Goal: Transaction & Acquisition: Purchase product/service

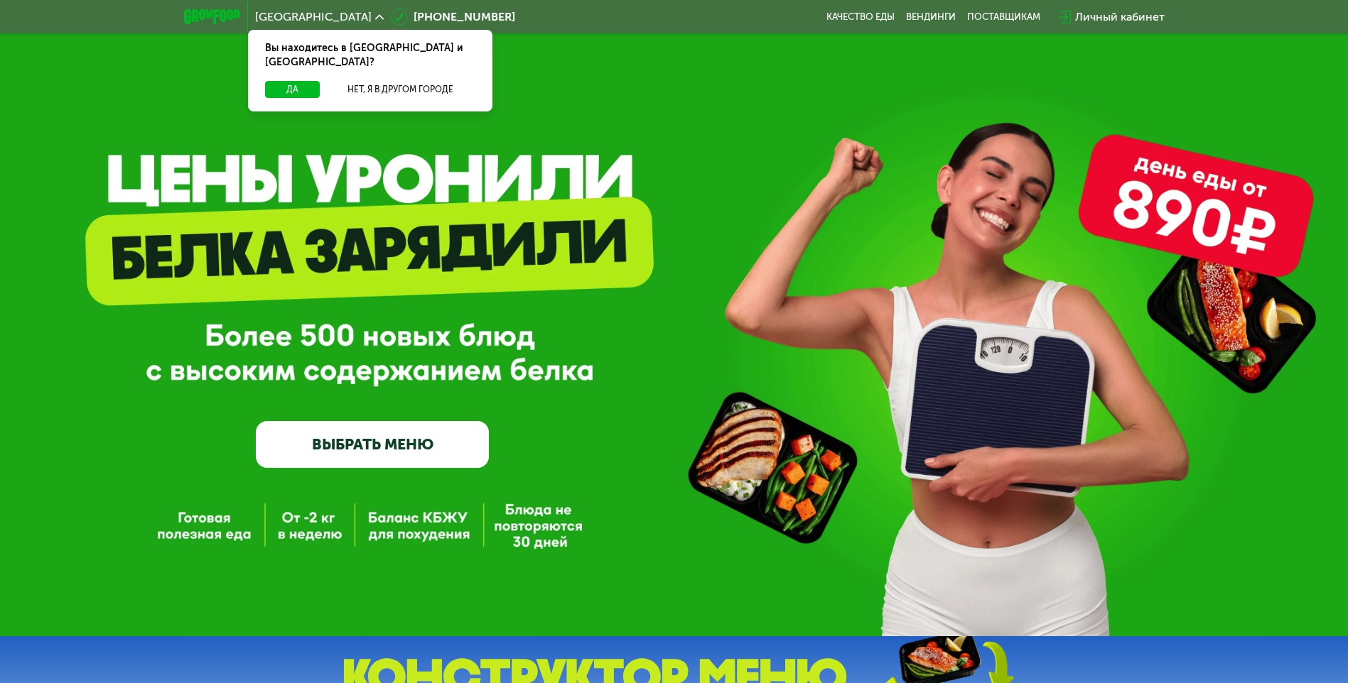
click at [399, 443] on link "ВЫБРАТЬ МЕНЮ" at bounding box center [372, 444] width 233 height 47
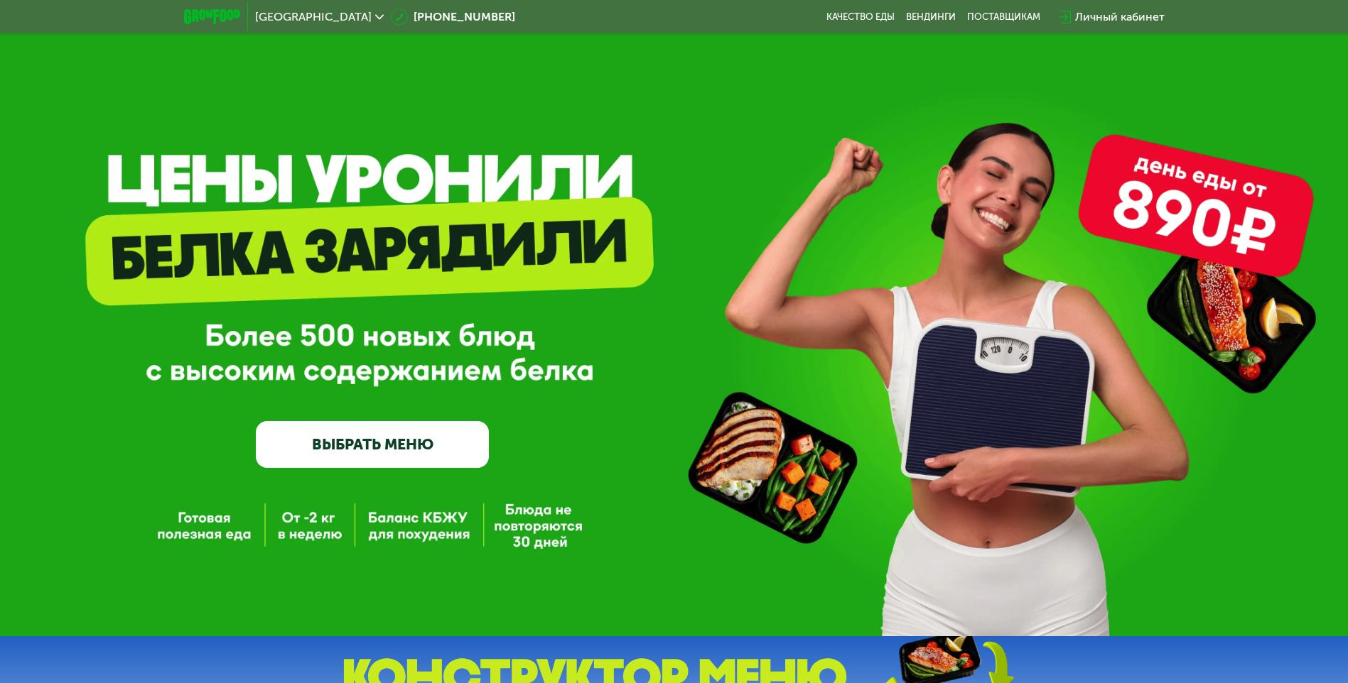
click at [348, 451] on link "ВЫБРАТЬ МЕНЮ" at bounding box center [372, 444] width 233 height 47
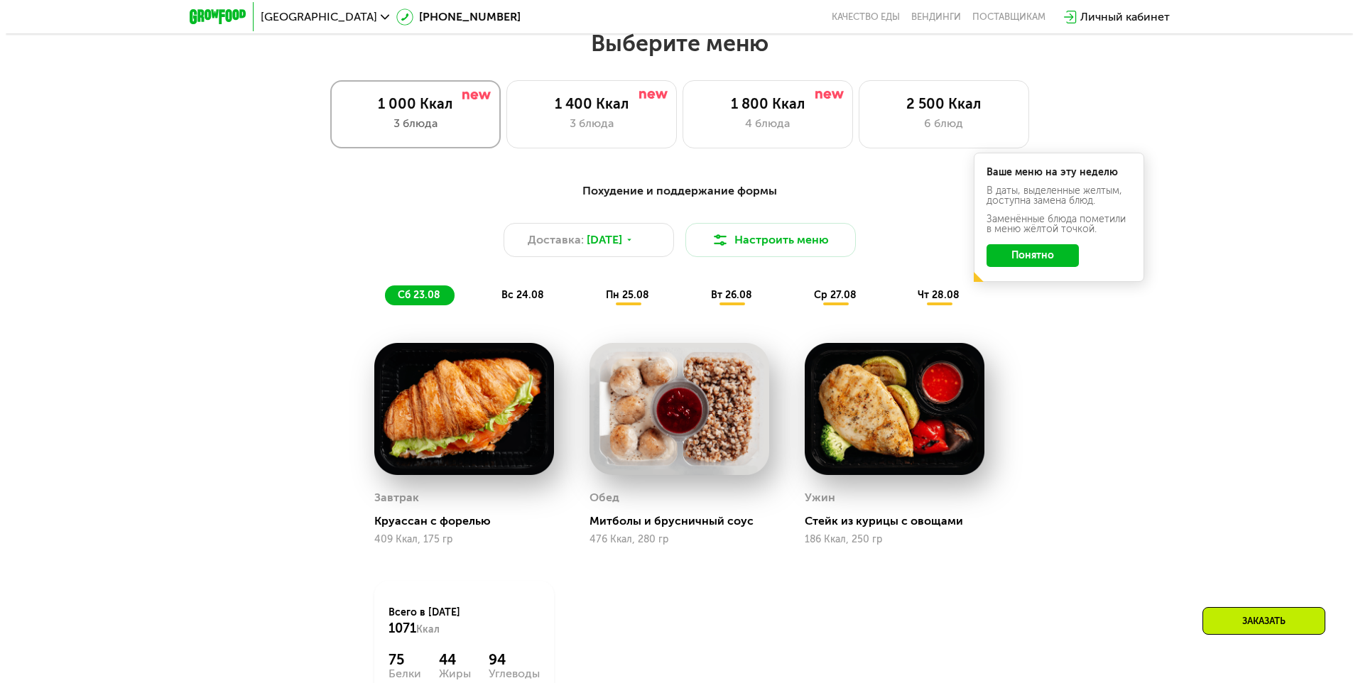
scroll to position [764, 0]
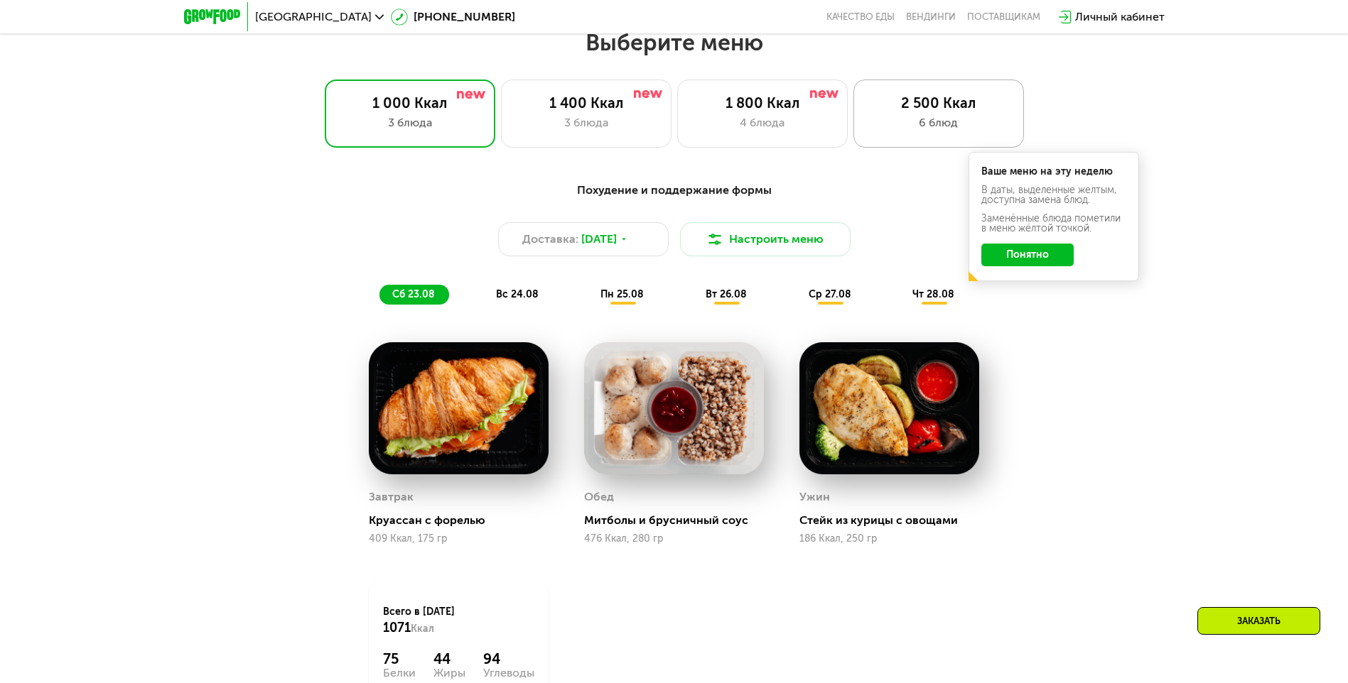
click at [932, 131] on div "6 блюд" at bounding box center [938, 122] width 141 height 17
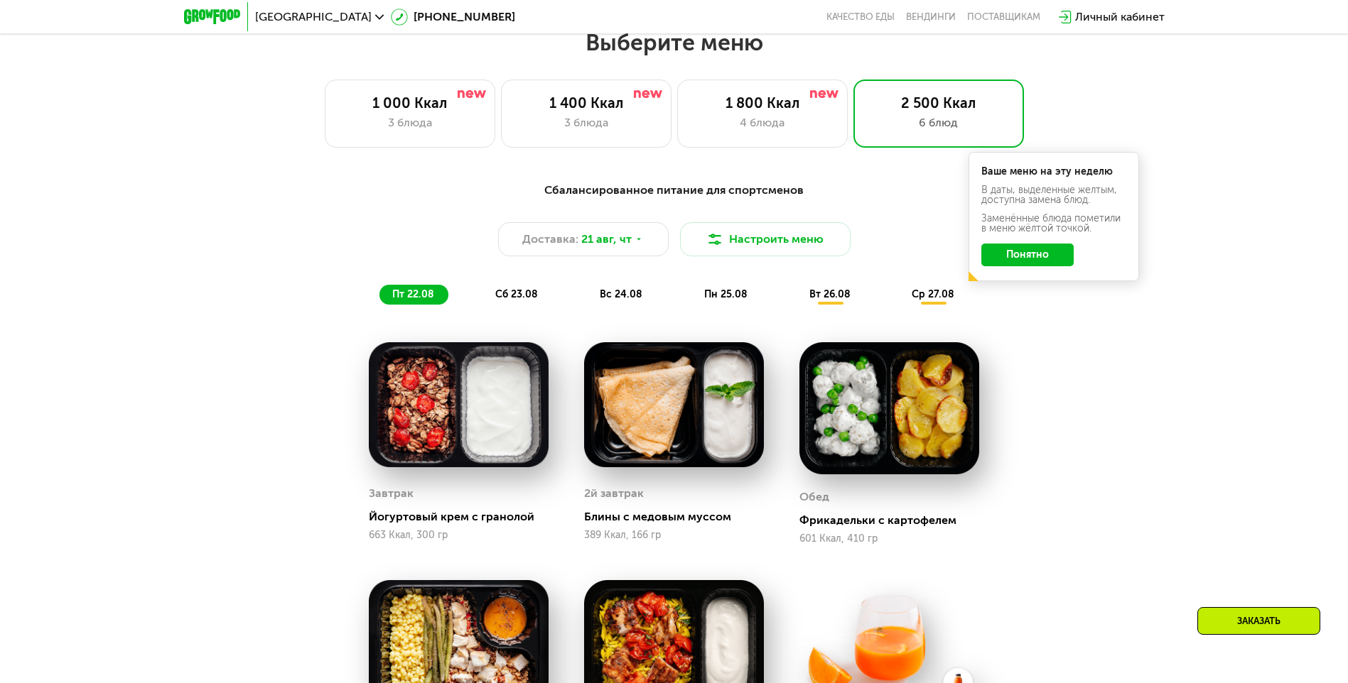
click at [1030, 253] on button "Понятно" at bounding box center [1027, 255] width 92 height 23
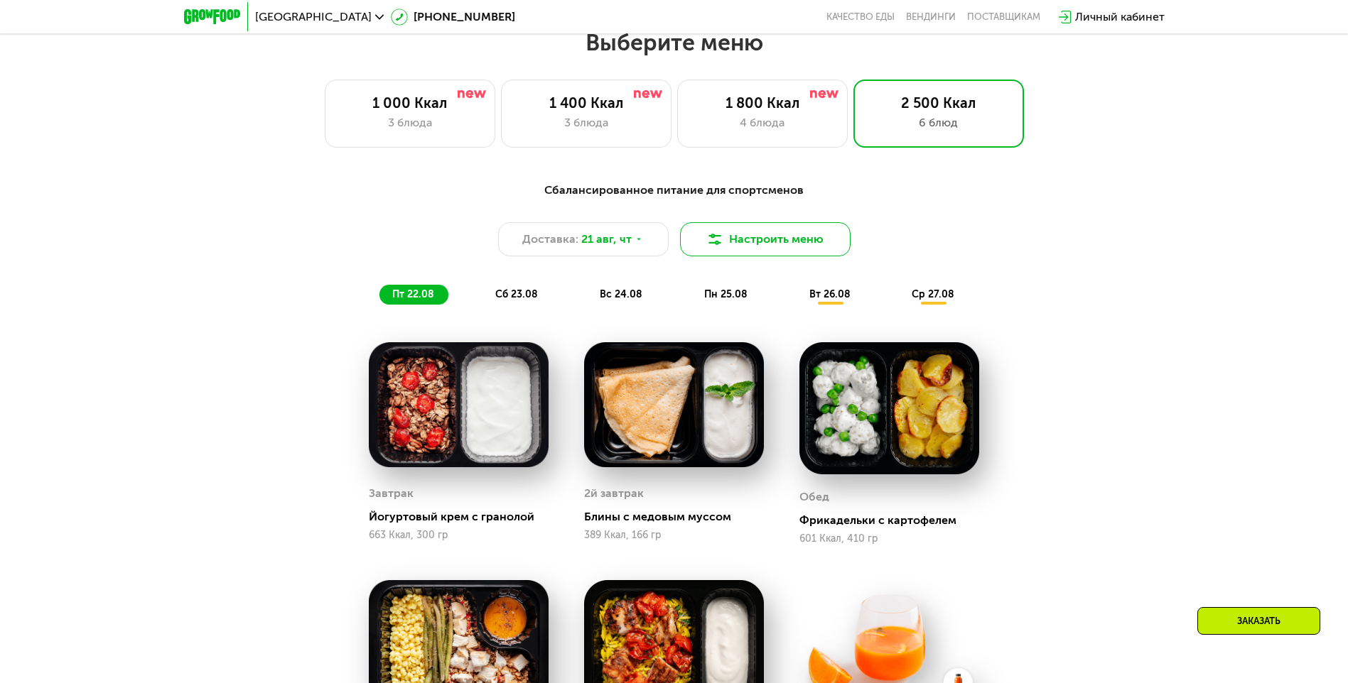
click at [750, 242] on button "Настроить меню" at bounding box center [765, 239] width 170 height 34
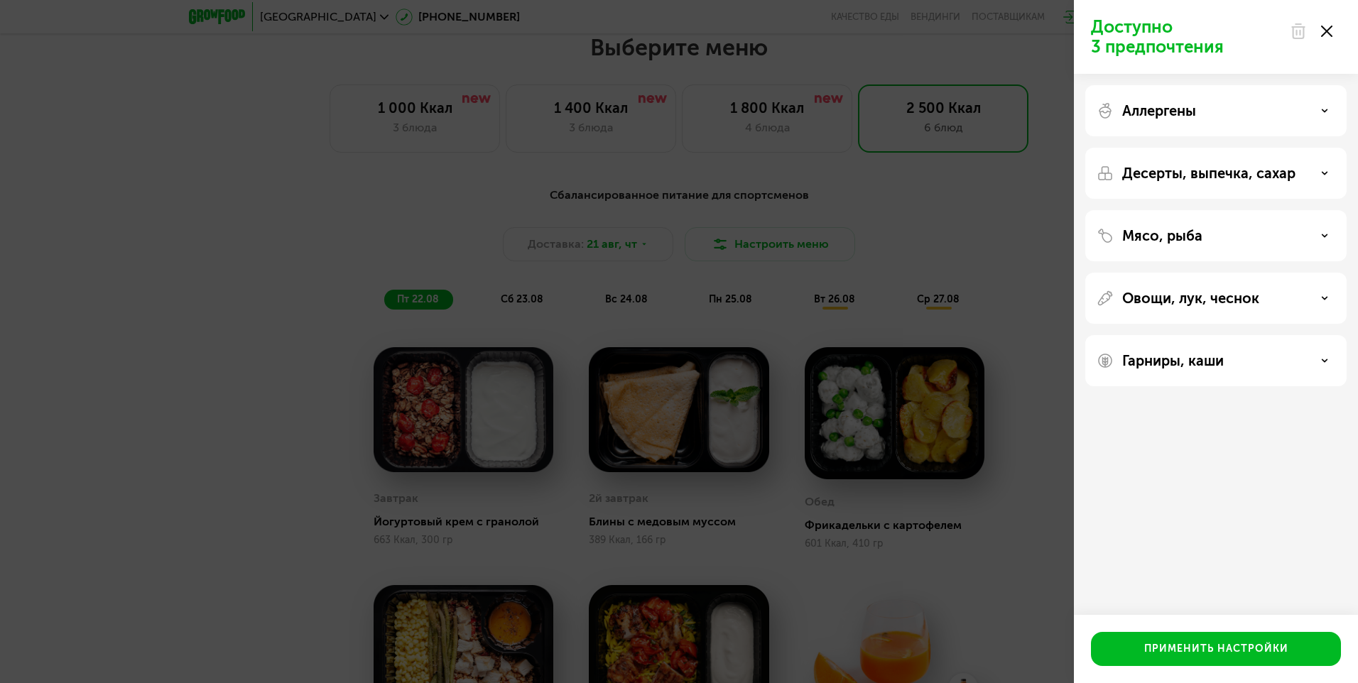
click at [1326, 104] on div "Аллергены" at bounding box center [1216, 110] width 239 height 17
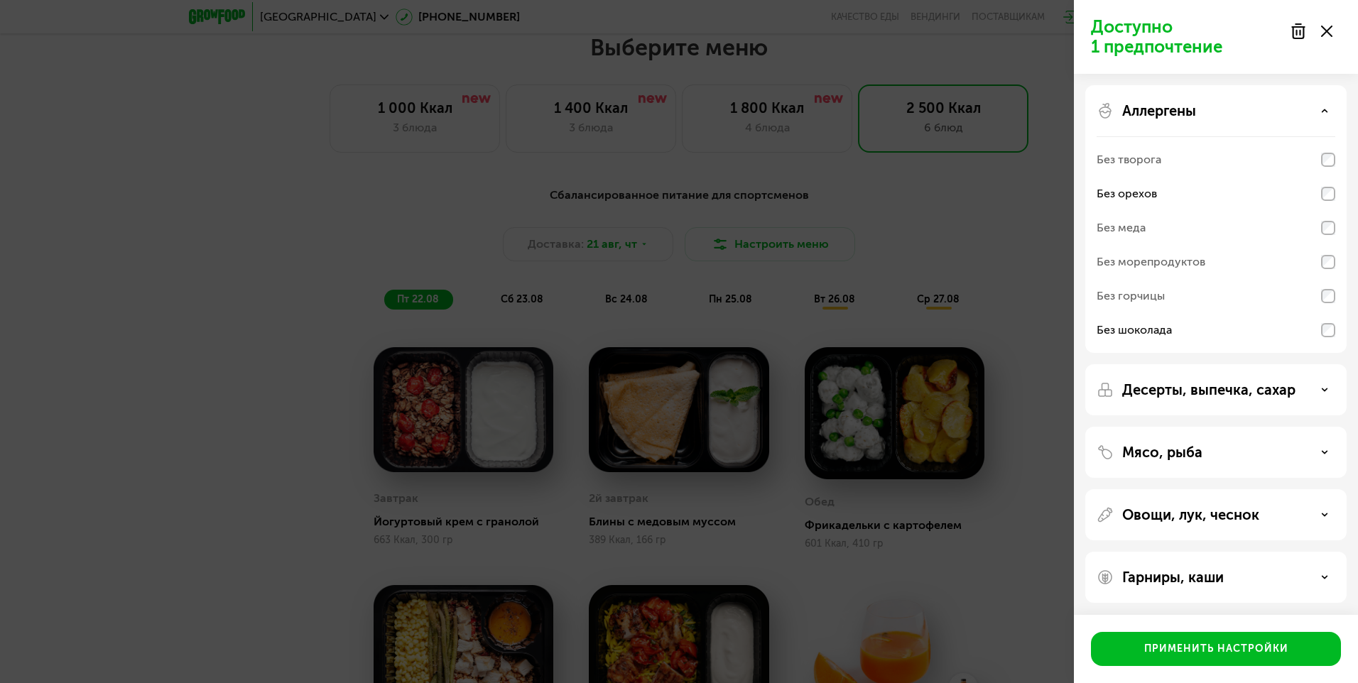
click at [1321, 389] on icon at bounding box center [1324, 389] width 7 height 7
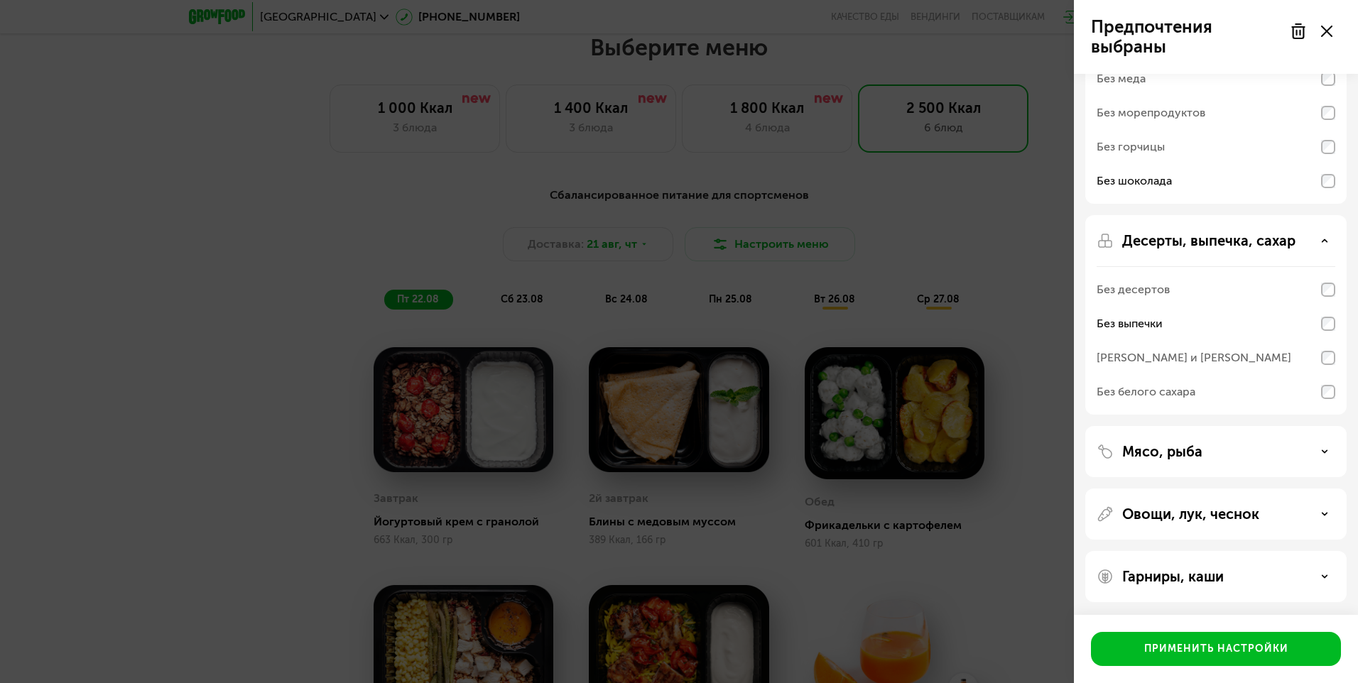
scroll to position [151, 0]
click at [1325, 451] on use at bounding box center [1325, 450] width 5 height 2
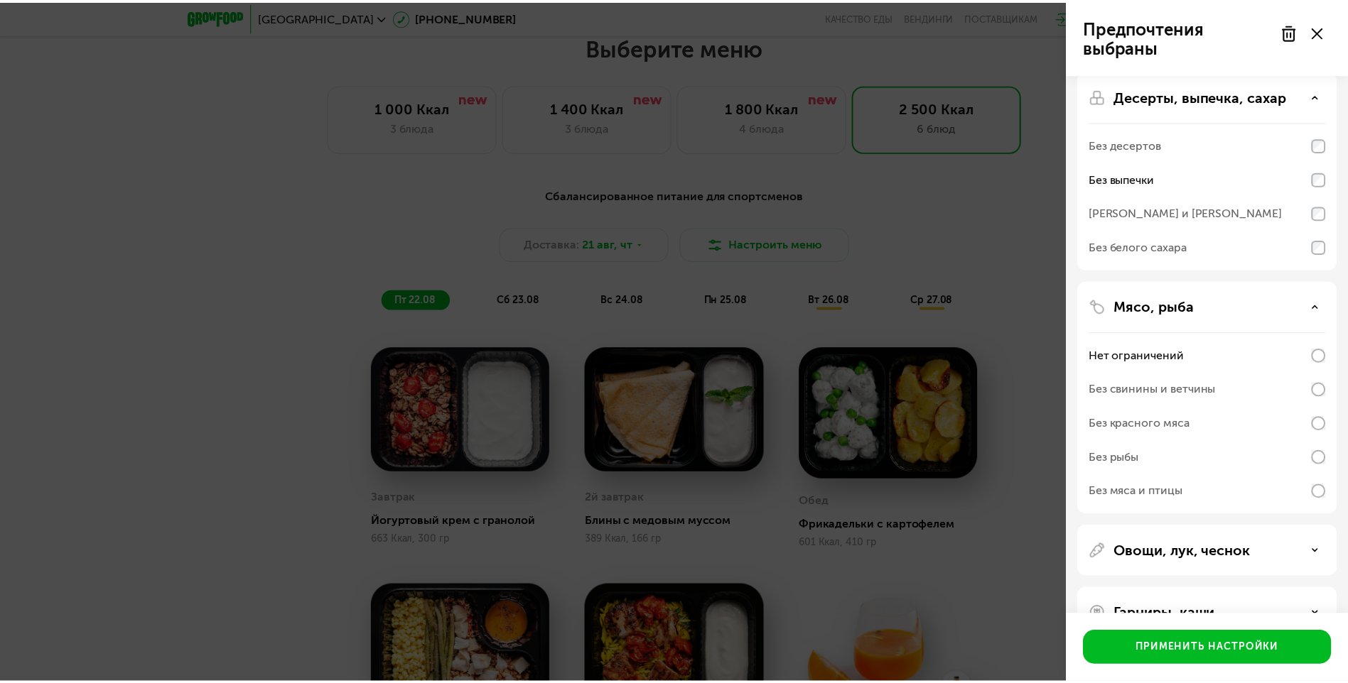
scroll to position [333, 0]
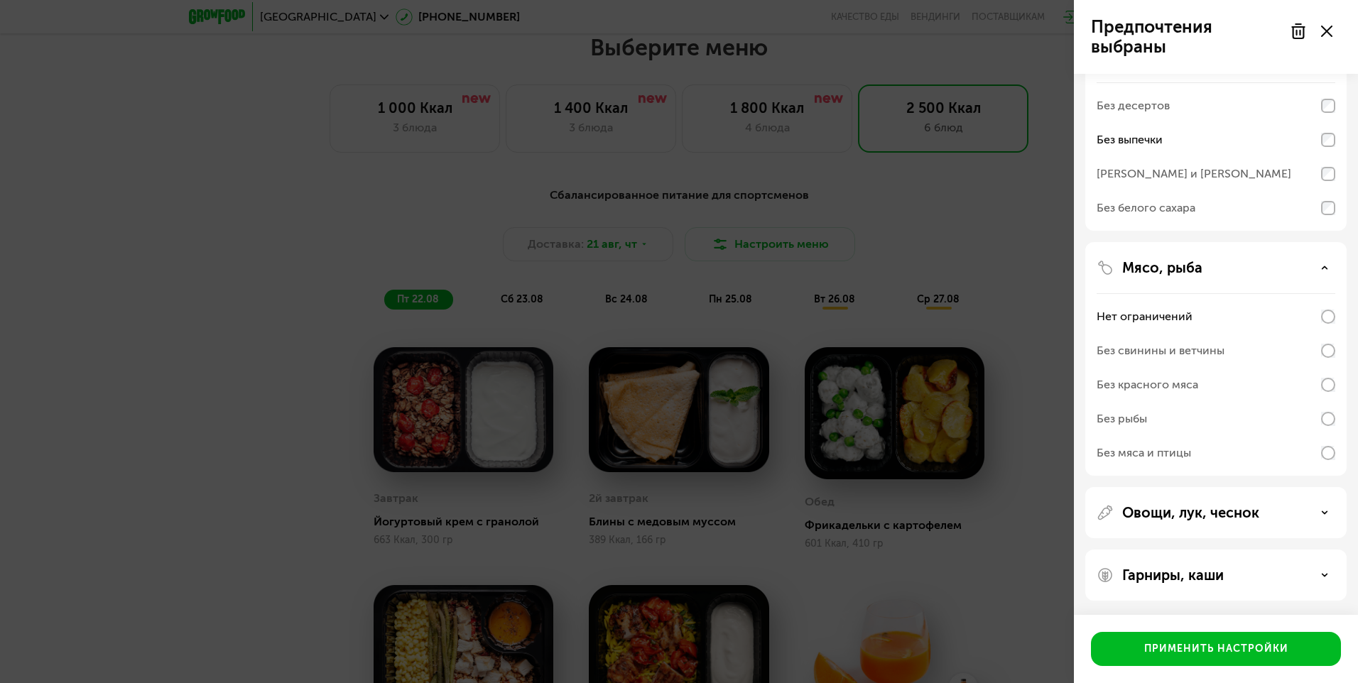
click at [1332, 427] on div "Без рыбы" at bounding box center [1216, 419] width 239 height 34
click at [1251, 651] on div "Применить настройки" at bounding box center [1216, 649] width 144 height 14
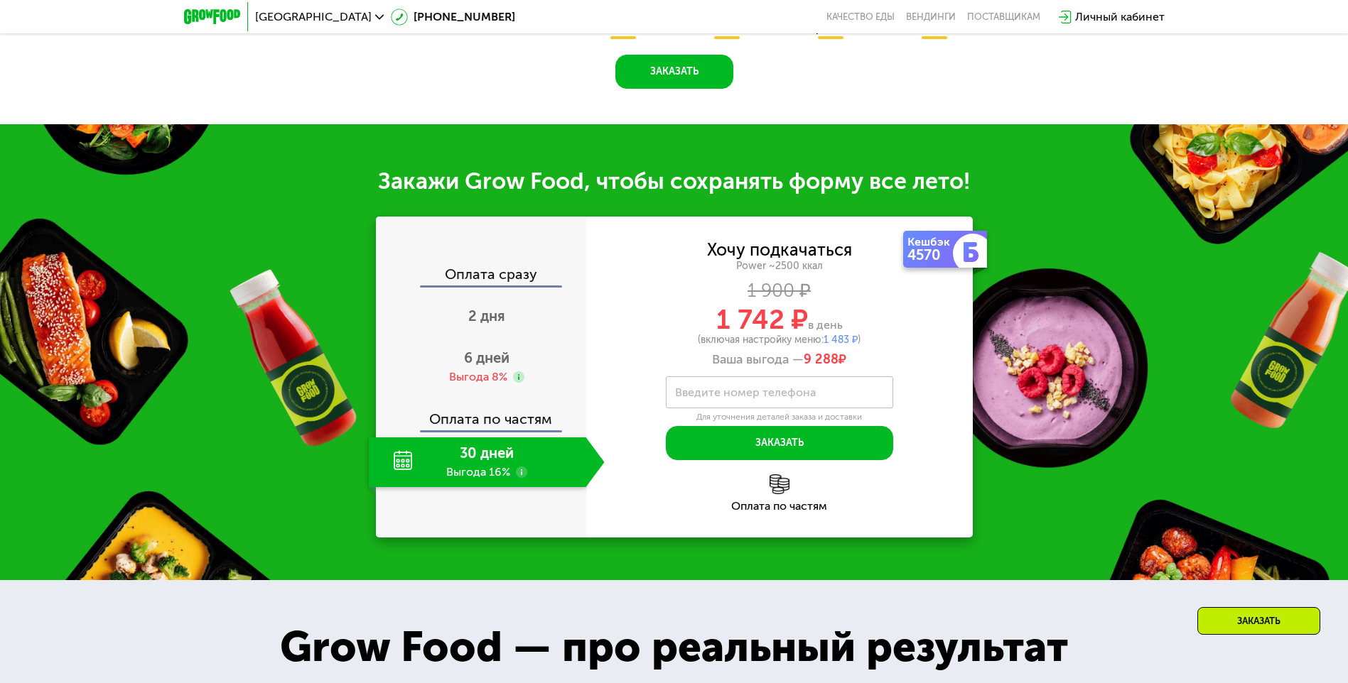
scroll to position [1096, 0]
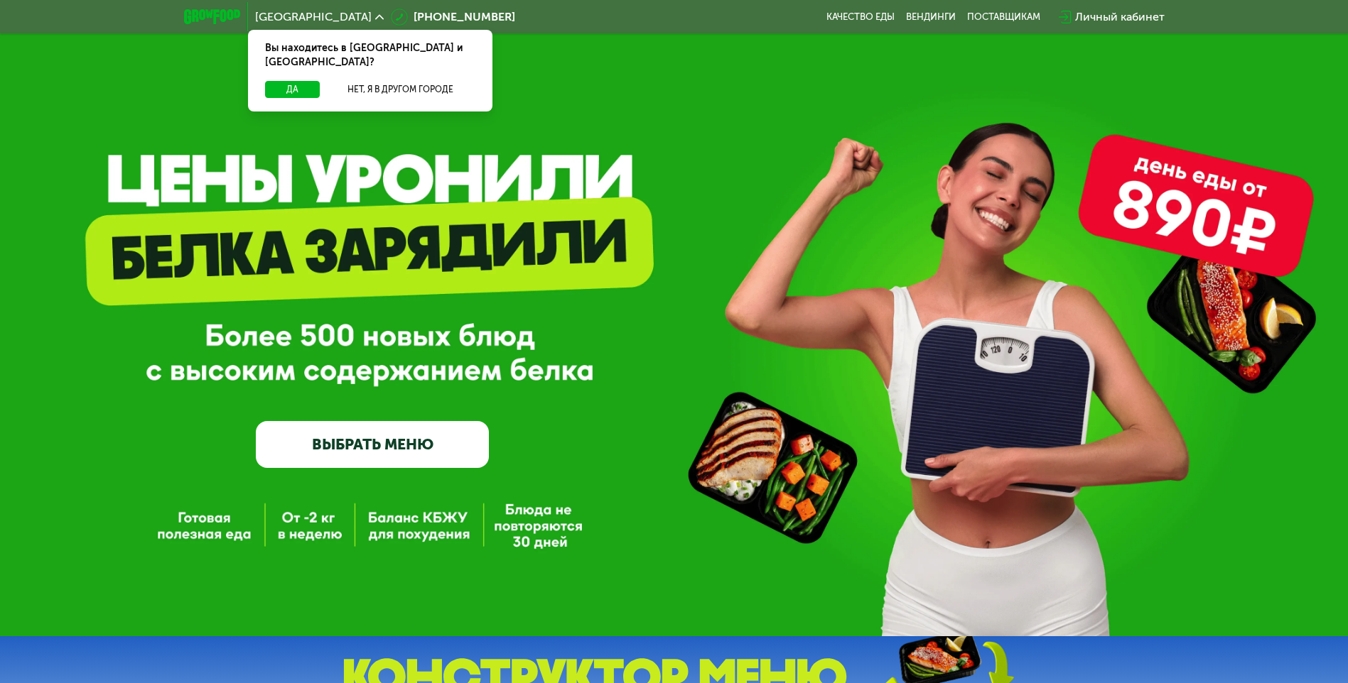
click at [309, 81] on button "Да" at bounding box center [292, 89] width 55 height 17
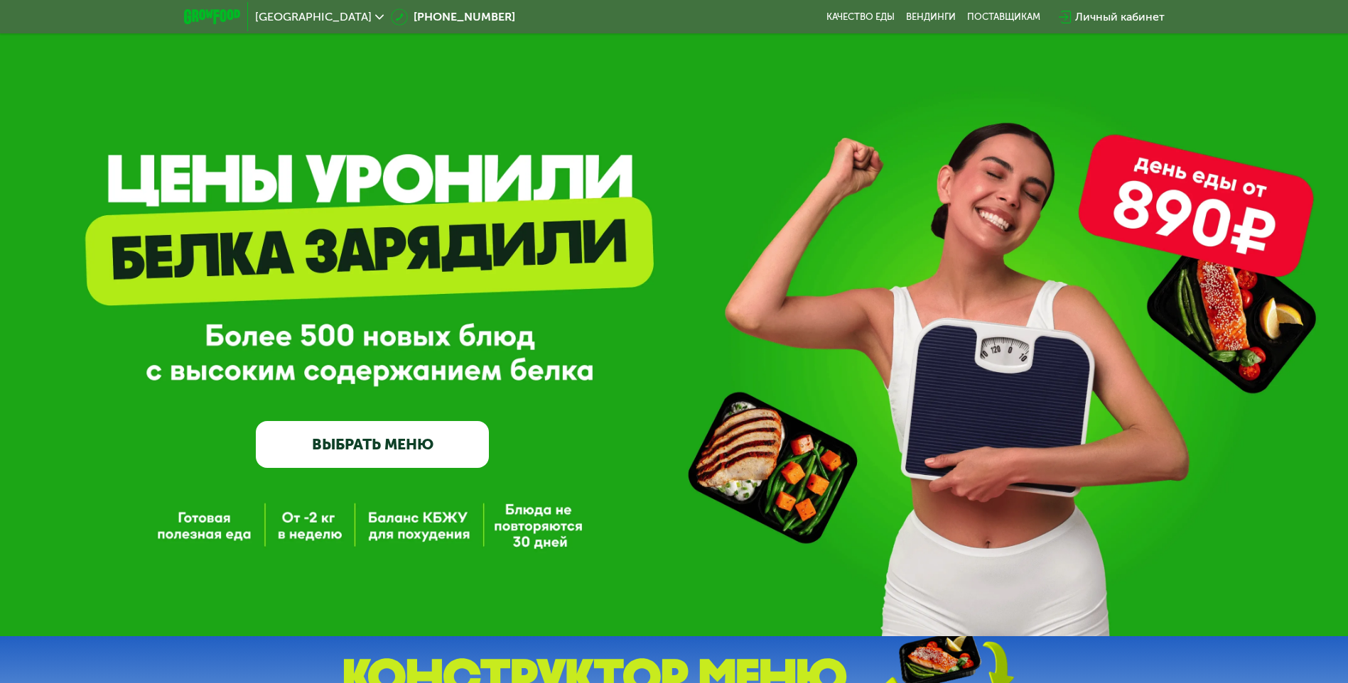
click at [419, 452] on link "ВЫБРАТЬ МЕНЮ" at bounding box center [372, 444] width 233 height 47
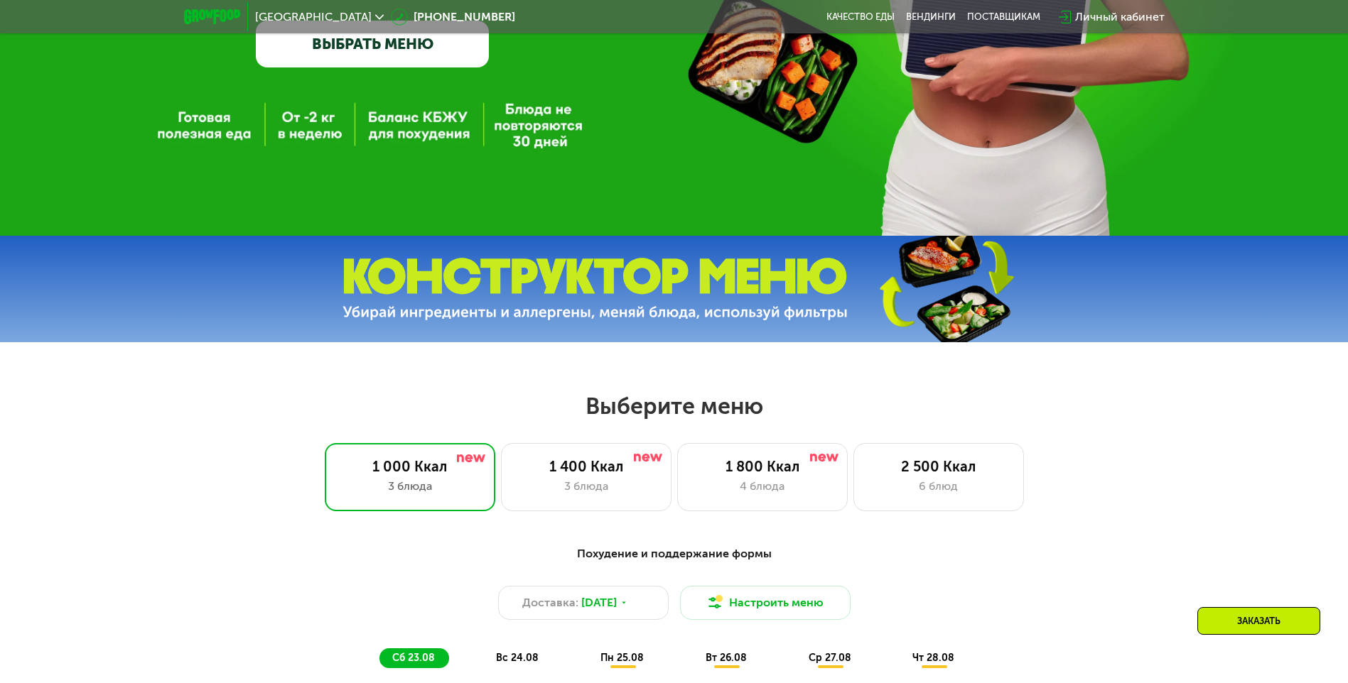
scroll to position [403, 0]
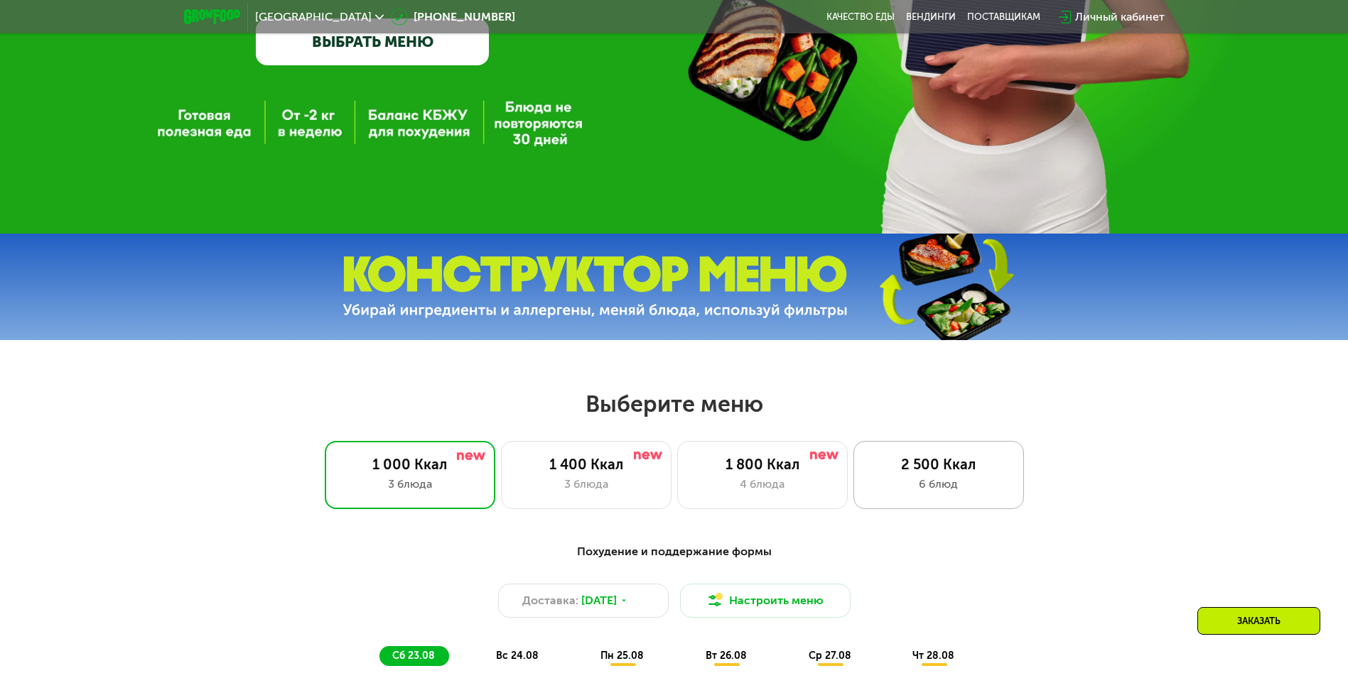
click at [936, 469] on div "2 500 Ккал" at bounding box center [938, 464] width 141 height 17
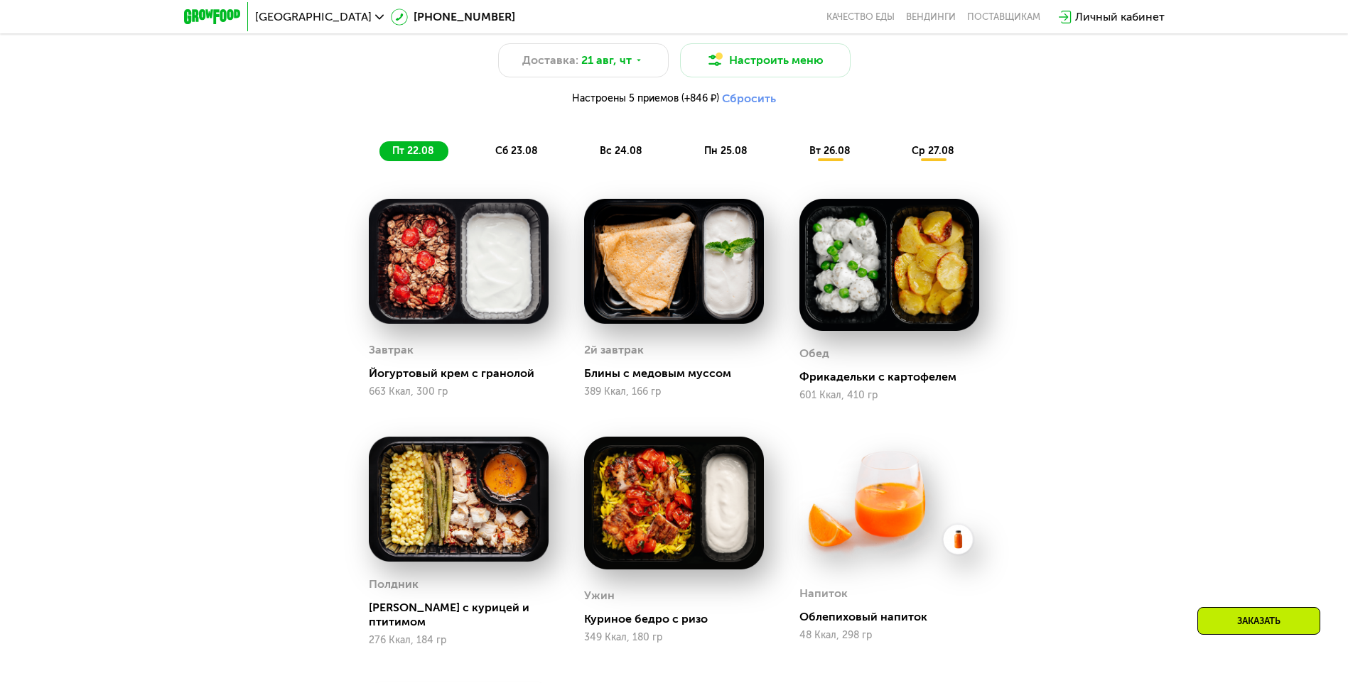
scroll to position [947, 0]
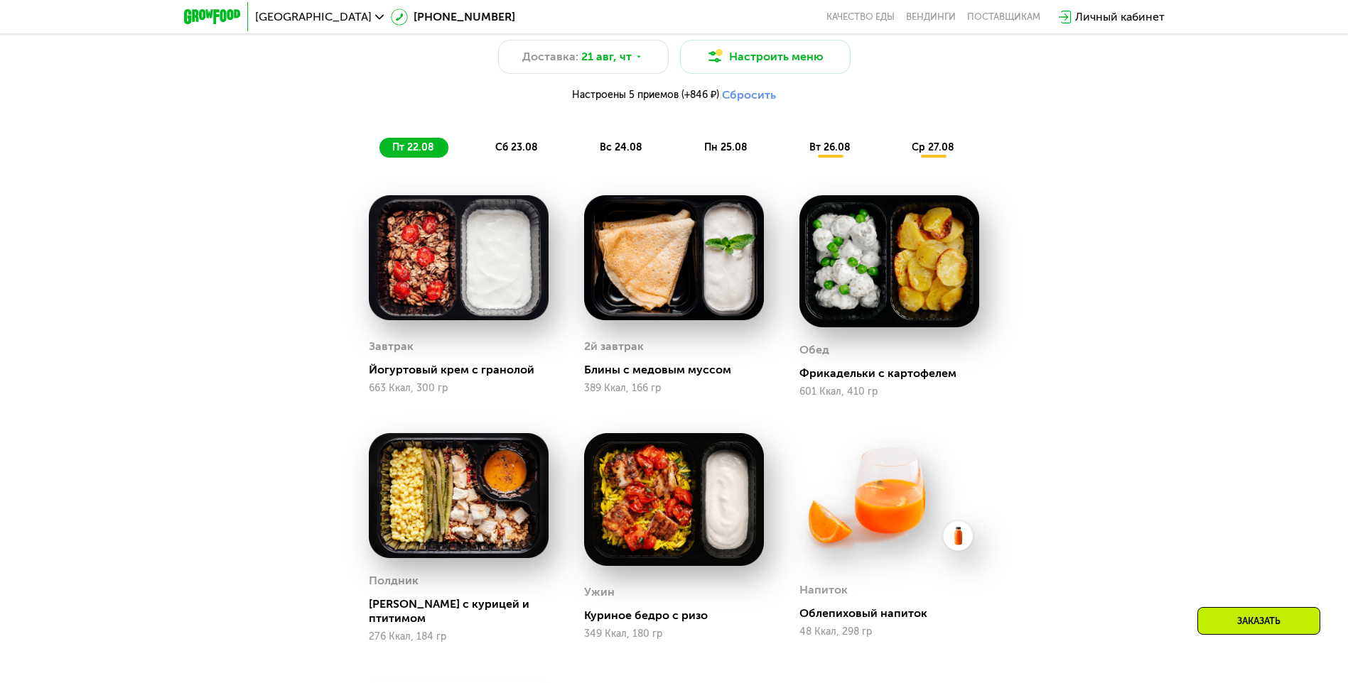
click at [519, 149] on span "сб 23.08" at bounding box center [516, 147] width 43 height 12
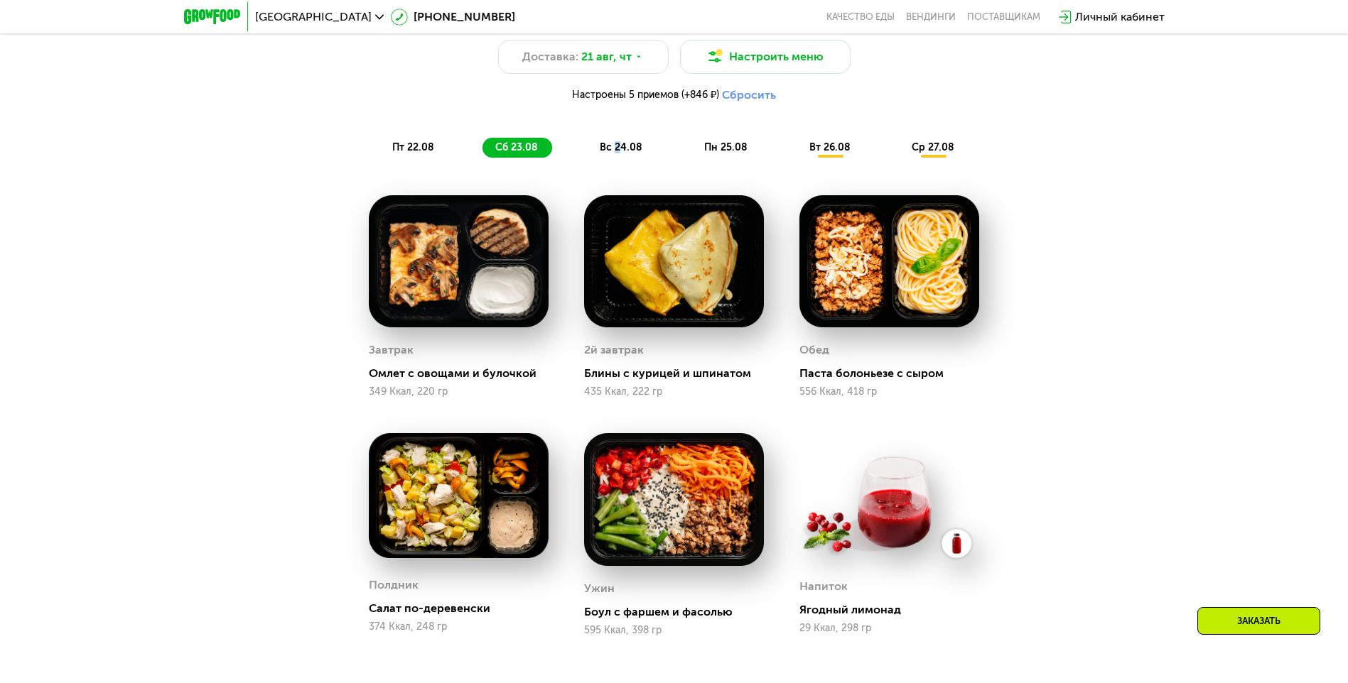
click at [618, 147] on span "вс 24.08" at bounding box center [621, 147] width 43 height 12
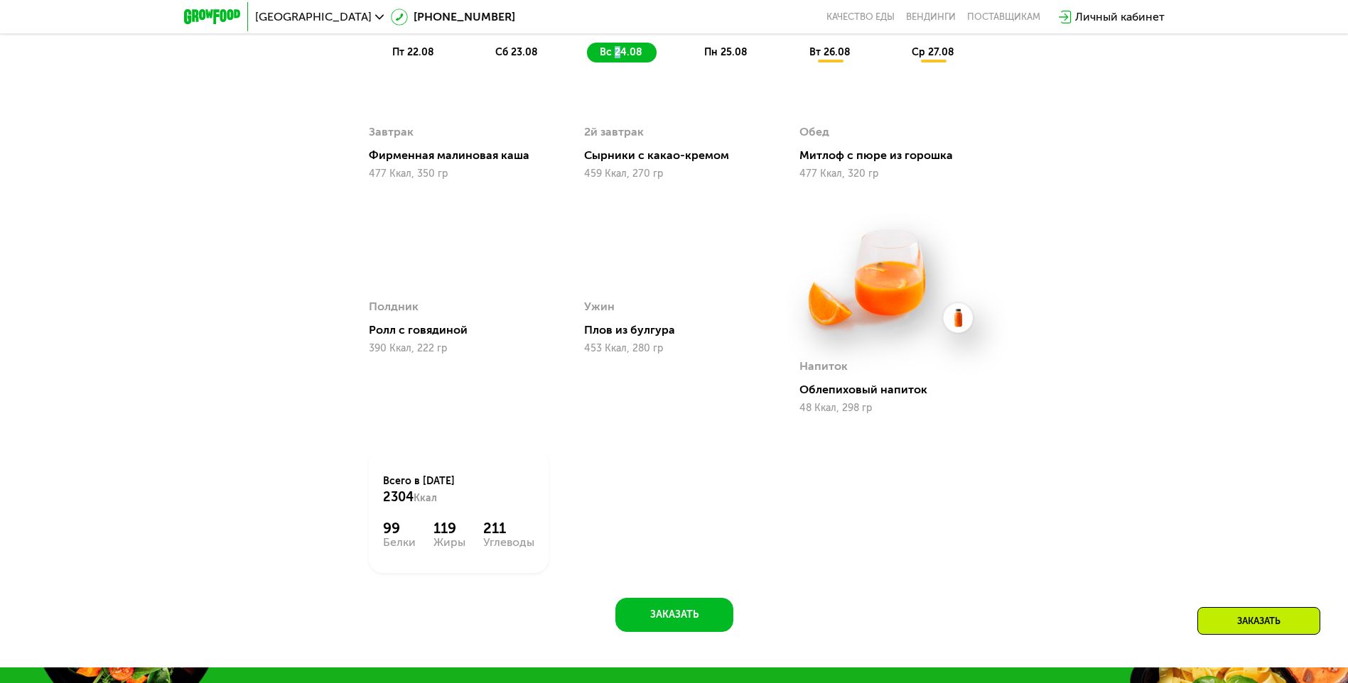
scroll to position [900, 0]
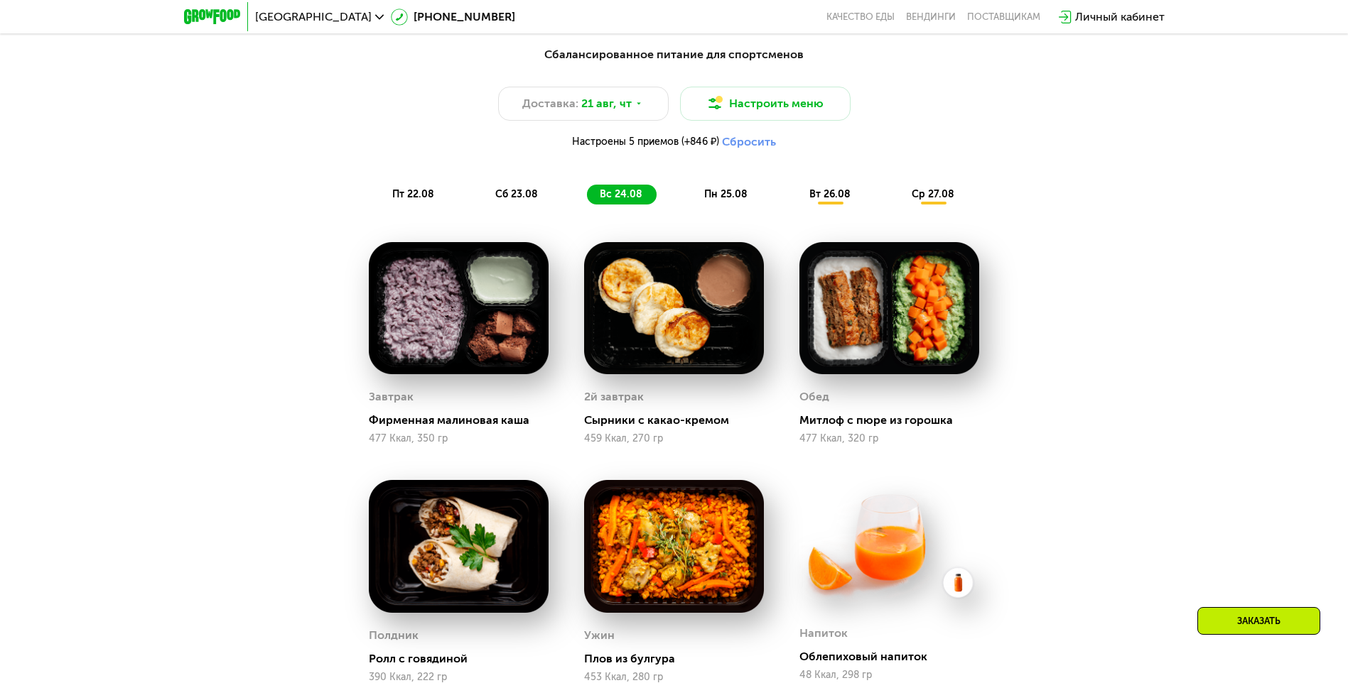
click at [732, 200] on span "пн 25.08" at bounding box center [725, 194] width 43 height 12
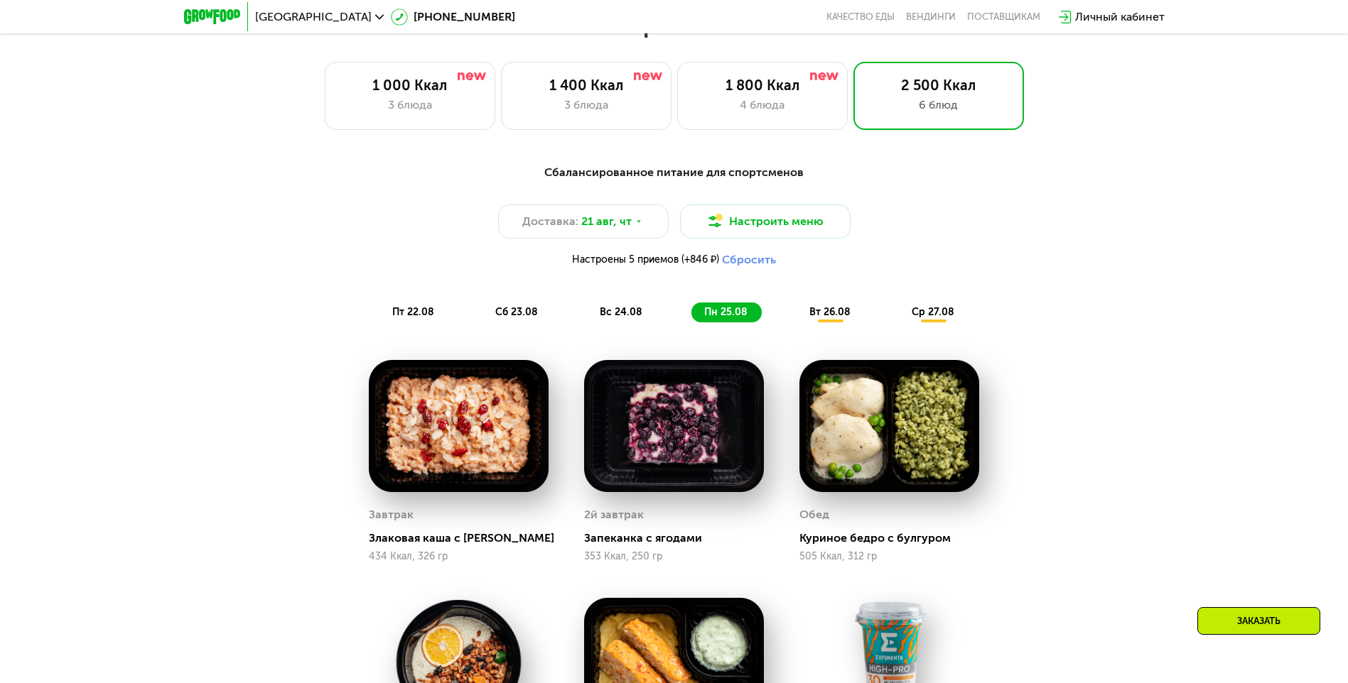
scroll to position [781, 0]
click at [827, 315] on span "вт 26.08" at bounding box center [829, 313] width 41 height 12
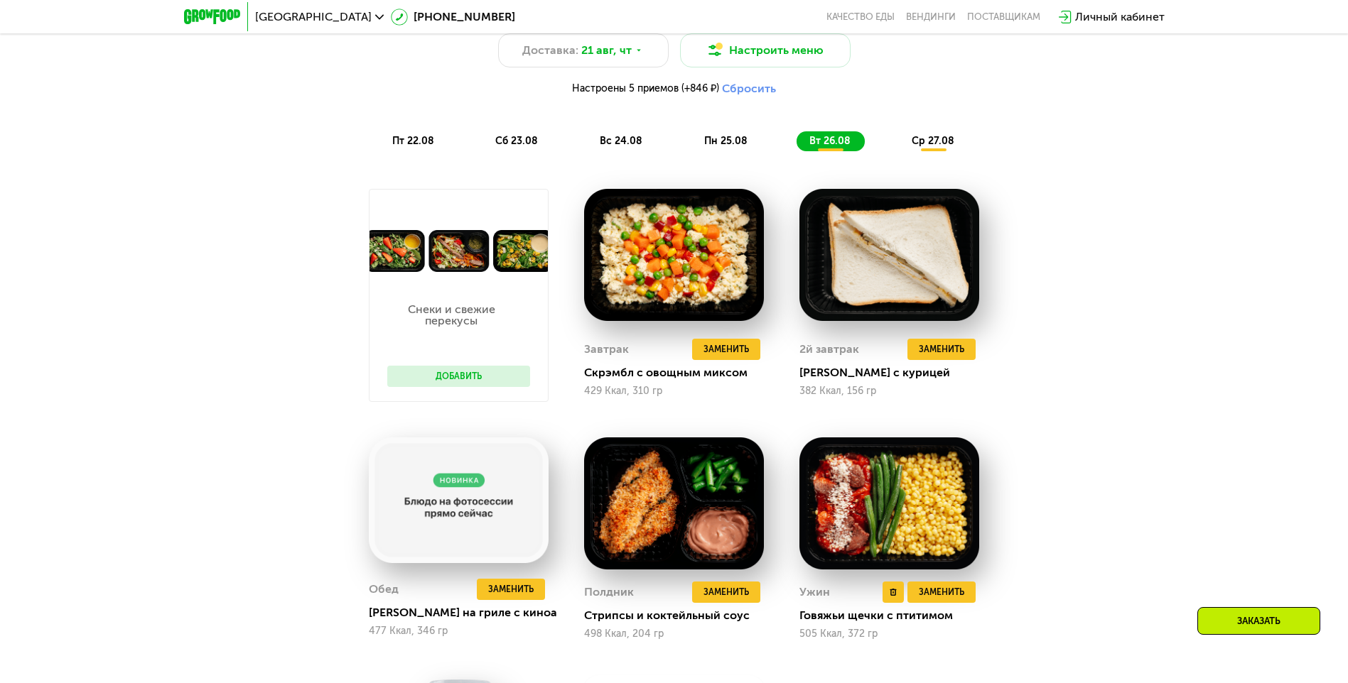
scroll to position [947, 0]
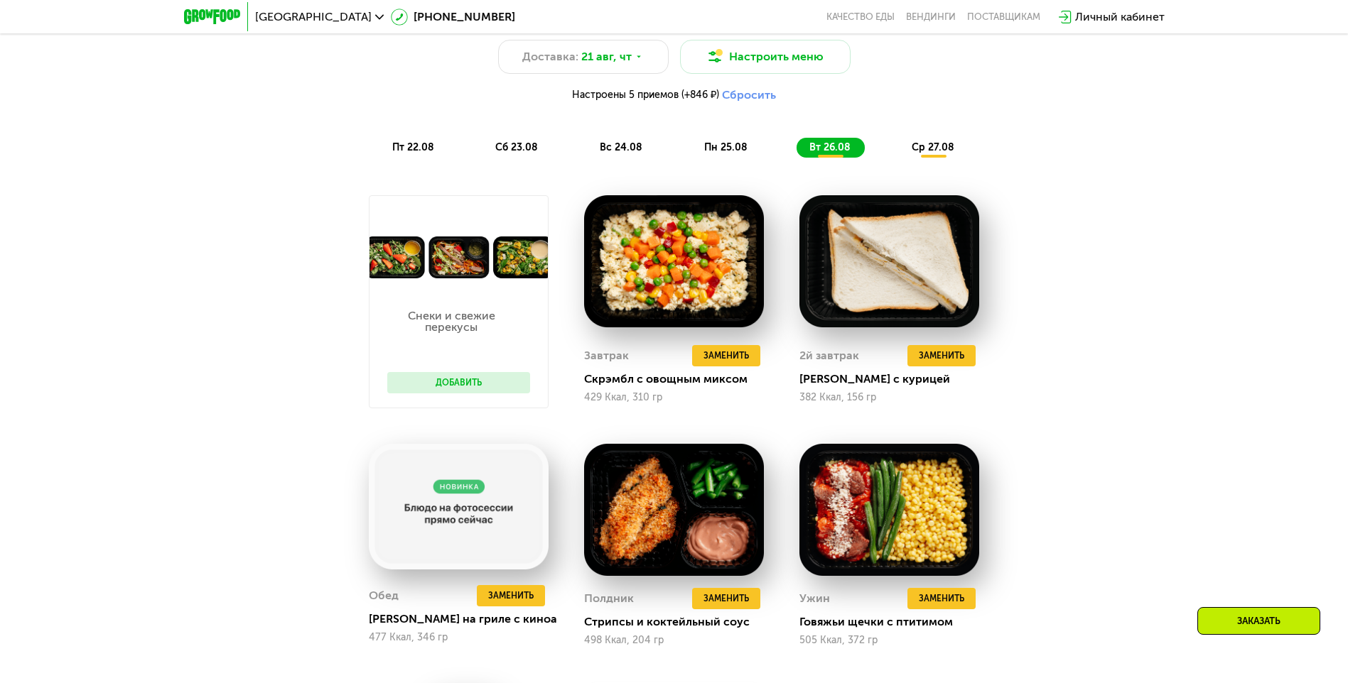
click at [934, 149] on span "ср 27.08" at bounding box center [932, 147] width 43 height 12
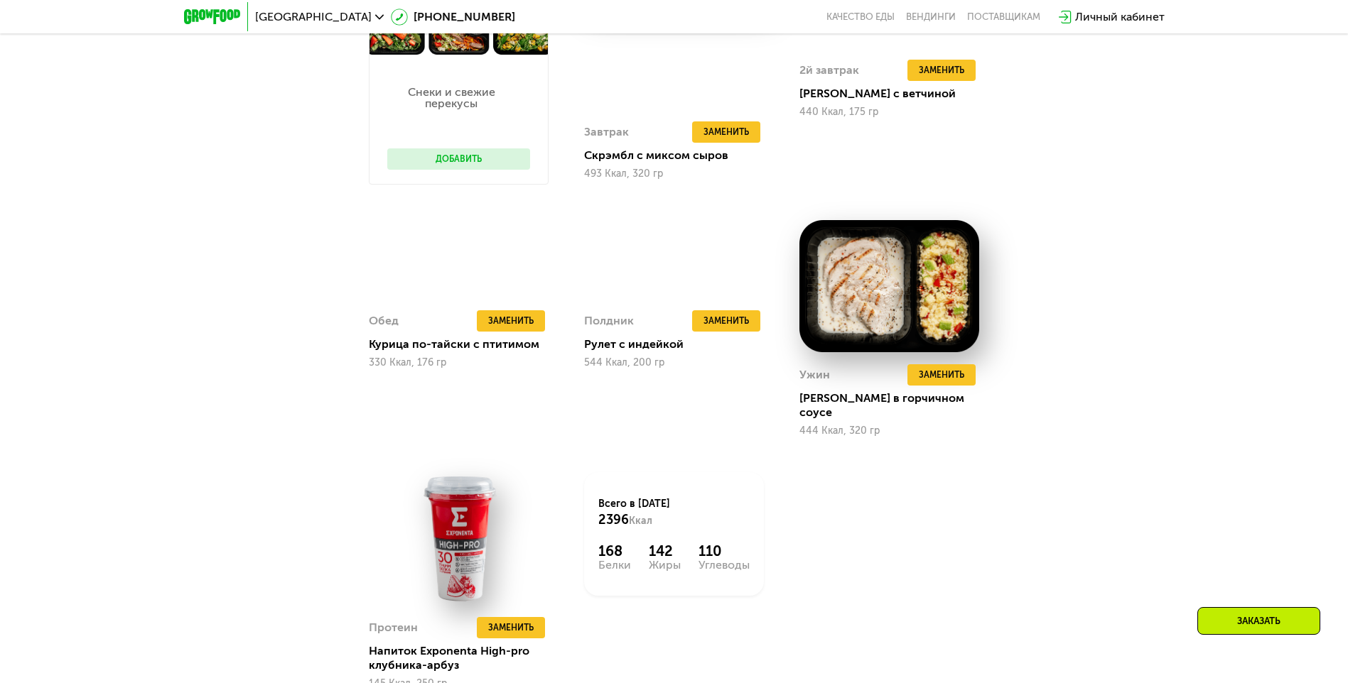
scroll to position [1184, 0]
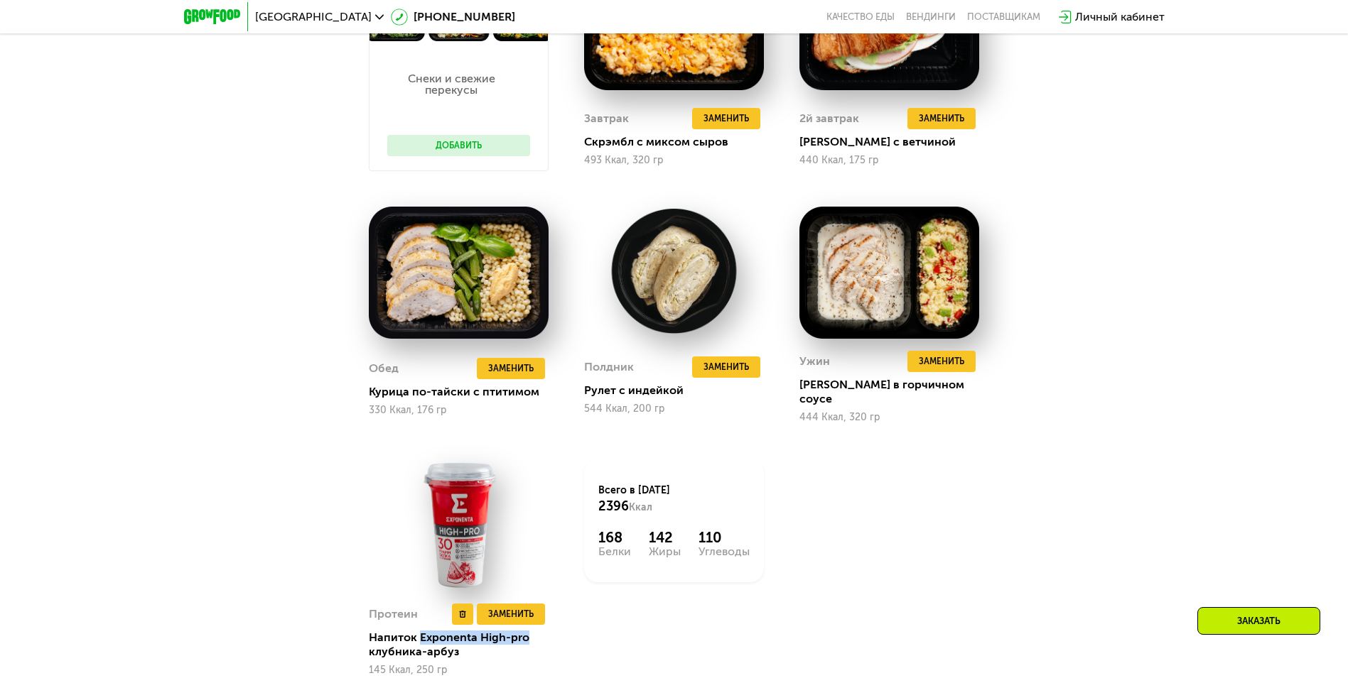
drag, startPoint x: 526, startPoint y: 630, endPoint x: 418, endPoint y: 629, distance: 108.0
click at [418, 631] on div "Напиток Exponenta High-pro клубника-арбуз" at bounding box center [464, 645] width 191 height 28
copy div "Exponenta High-pro"
